Goal: Task Accomplishment & Management: Manage account settings

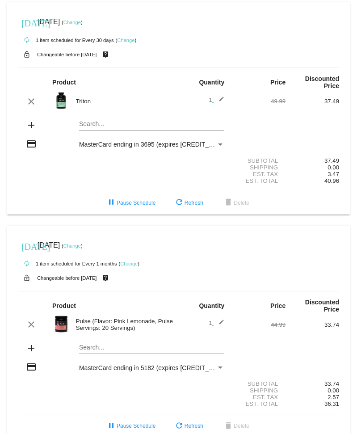
click at [218, 369] on div "Payment Method" at bounding box center [220, 368] width 4 height 2
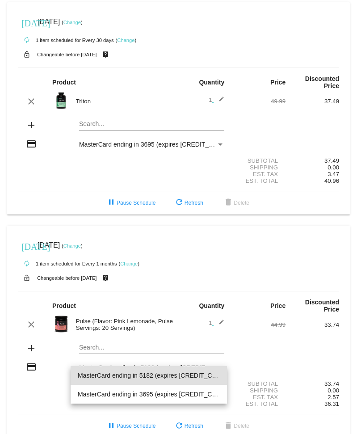
click at [264, 368] on div at bounding box center [178, 217] width 357 height 434
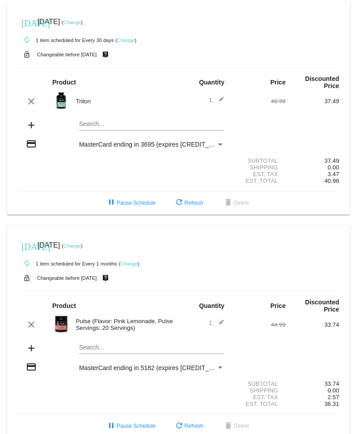
click at [30, 373] on mat-icon "credit_card" at bounding box center [31, 367] width 11 height 11
click at [32, 373] on mat-icon "credit_card" at bounding box center [31, 367] width 11 height 11
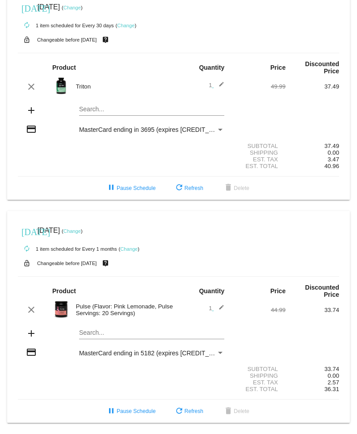
scroll to position [25, 0]
click at [218, 352] on div "Payment Method" at bounding box center [220, 353] width 4 height 2
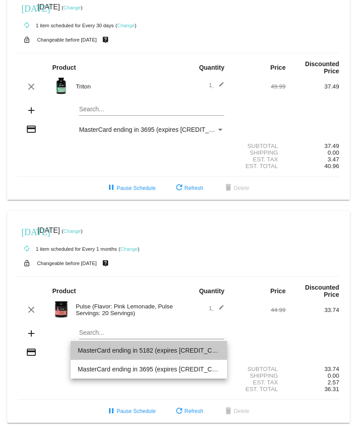
click at [206, 351] on span "MasterCard ending in 5182 (expires [CREDIT_CARD_DATA])" at bounding box center [149, 350] width 143 height 19
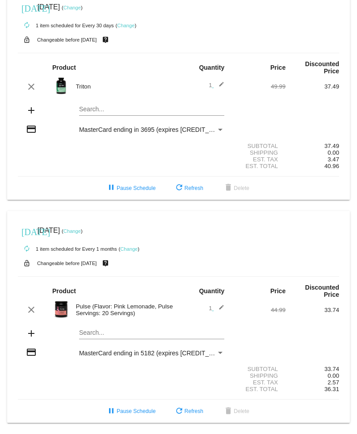
click at [31, 352] on mat-icon "credit_card" at bounding box center [31, 352] width 11 height 11
click at [31, 332] on mat-icon "add" at bounding box center [31, 333] width 11 height 11
click at [30, 331] on mat-icon "add" at bounding box center [31, 333] width 11 height 11
click at [173, 350] on span "MasterCard ending in 5182 (expires [CREDIT_CARD_DATA])" at bounding box center [164, 353] width 171 height 7
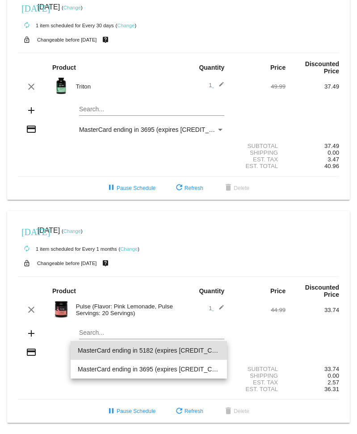
click at [199, 351] on span "MasterCard ending in 5182 (expires [CREDIT_CARD_DATA])" at bounding box center [149, 350] width 143 height 19
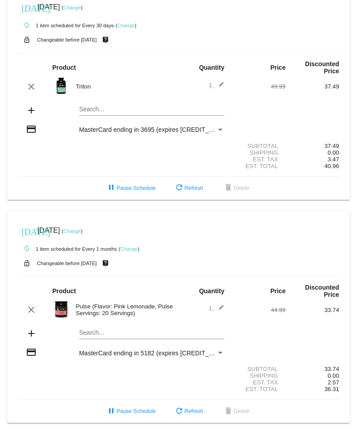
scroll to position [0, 0]
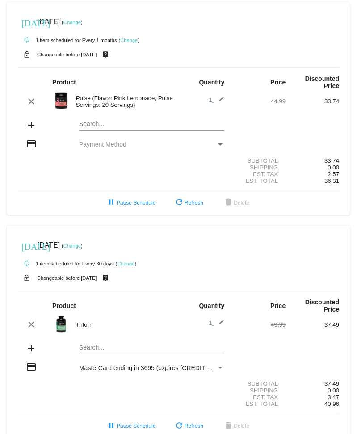
click at [218, 146] on div "Payment Method" at bounding box center [220, 145] width 4 height 2
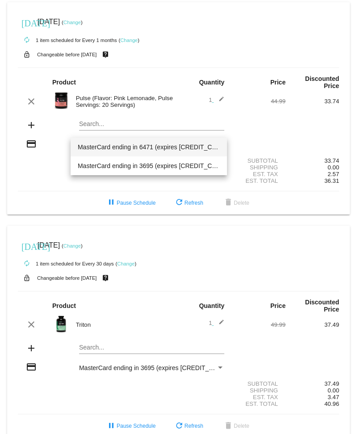
click at [196, 147] on span "MasterCard ending in 6471 (expires [CREDIT_CARD_DATA])" at bounding box center [149, 147] width 143 height 19
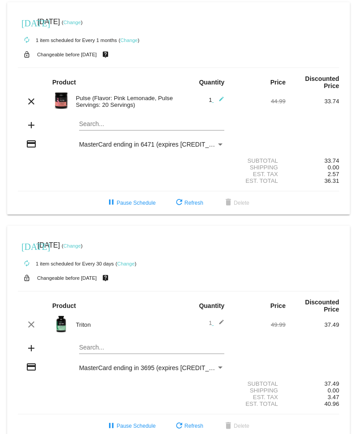
scroll to position [25, 0]
